Goal: Task Accomplishment & Management: Manage account settings

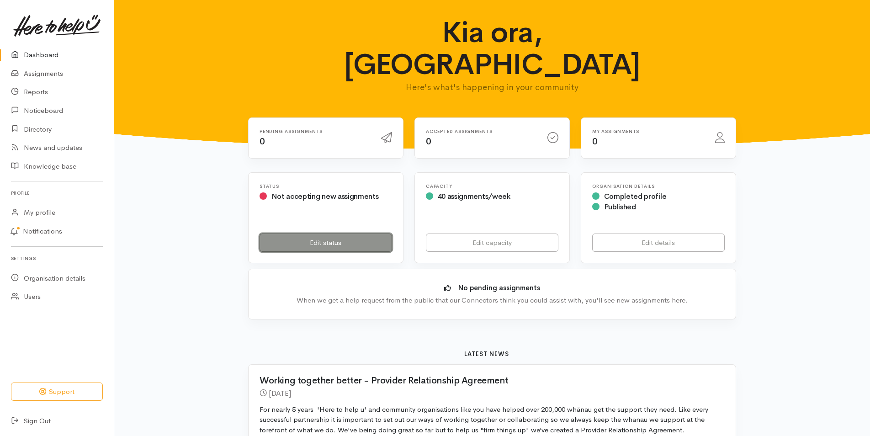
click at [324, 233] on link "Edit status" at bounding box center [325, 242] width 132 height 19
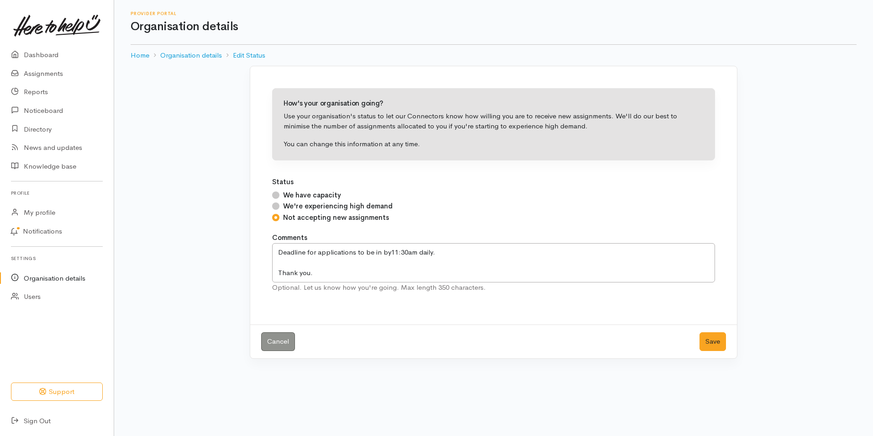
click at [276, 195] on input "We have capacity" at bounding box center [275, 194] width 7 height 7
radio input "true"
click at [718, 343] on button "Save" at bounding box center [713, 341] width 26 height 19
